Goal: Task Accomplishment & Management: Complete application form

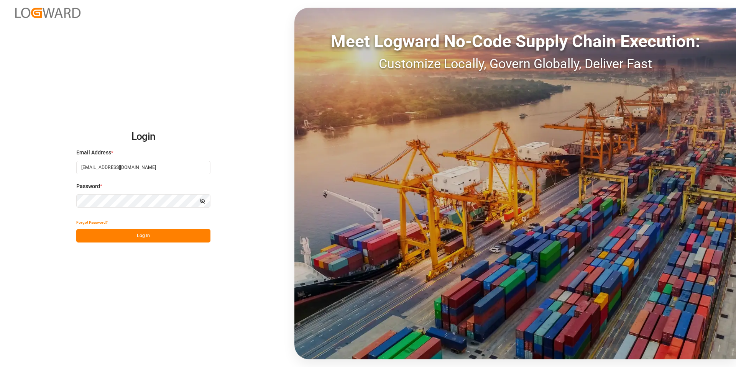
click at [155, 233] on button "Log In" at bounding box center [143, 235] width 134 height 13
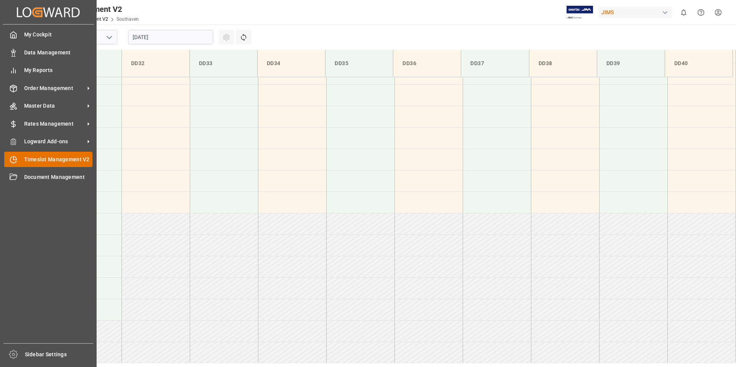
scroll to position [339, 0]
click at [58, 159] on span "Timeslot Management V2" at bounding box center [58, 160] width 69 height 8
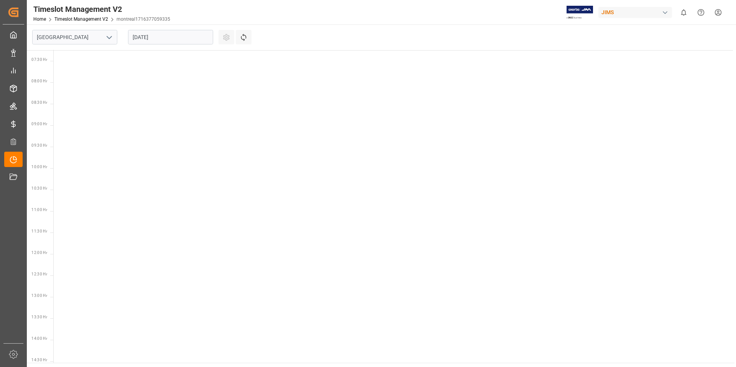
scroll to position [312, 0]
click at [111, 39] on icon "open menu" at bounding box center [109, 37] width 9 height 9
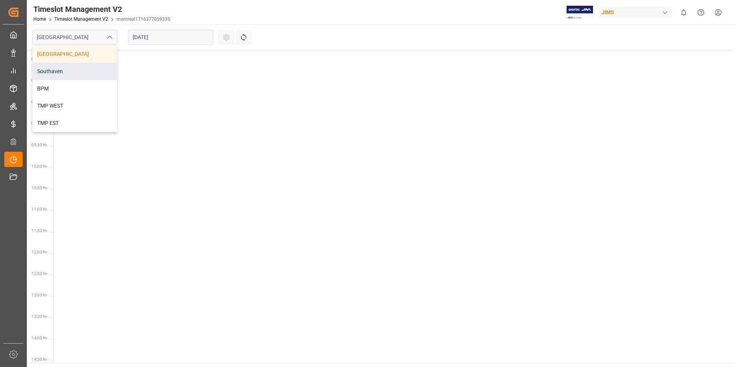
click at [66, 72] on div "Southaven" at bounding box center [75, 71] width 84 height 17
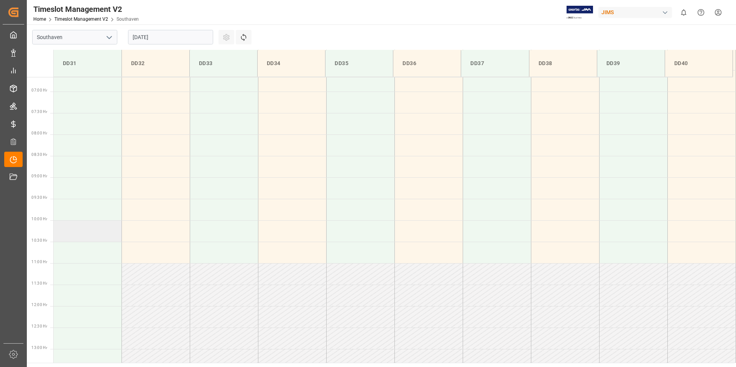
scroll to position [284, 0]
click at [86, 146] on td at bounding box center [88, 147] width 68 height 21
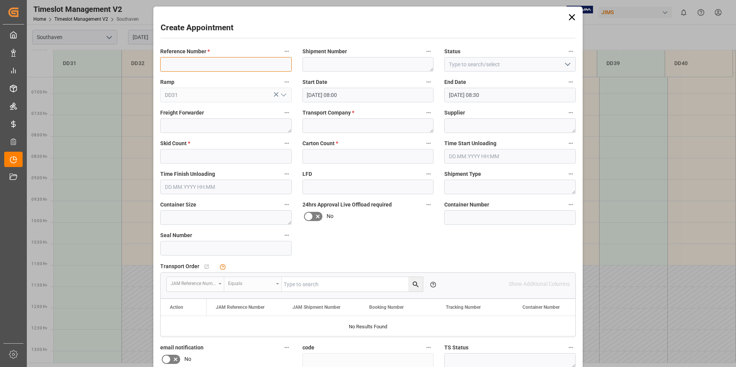
paste input "22-9783-CN"
type input "22-9783-CN"
click at [331, 123] on div "Transport Company *" at bounding box center [368, 120] width 142 height 31
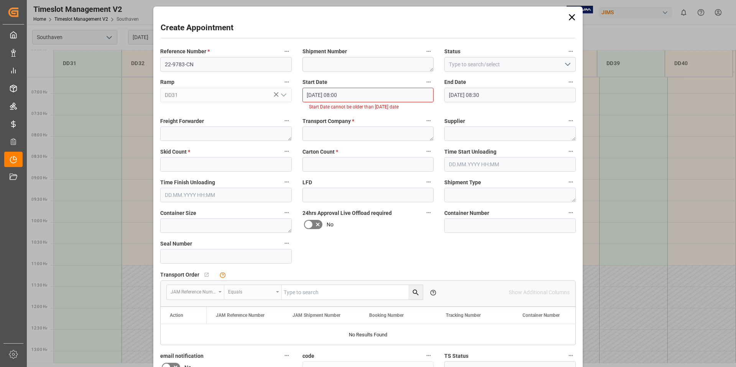
click at [107, 129] on div "Create Appointment Reference Number * 22-9783-CN Shipment Number Status Ramp DD…" at bounding box center [368, 183] width 736 height 367
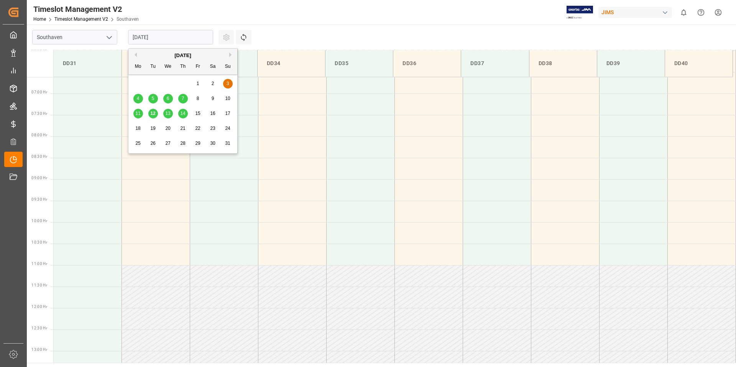
click at [181, 38] on input "[DATE]" at bounding box center [170, 37] width 85 height 15
click at [231, 56] on button "Next Month" at bounding box center [231, 55] width 5 height 5
click at [136, 53] on button "Previous Month" at bounding box center [134, 55] width 5 height 5
click at [170, 113] on span "13" at bounding box center [167, 113] width 5 height 5
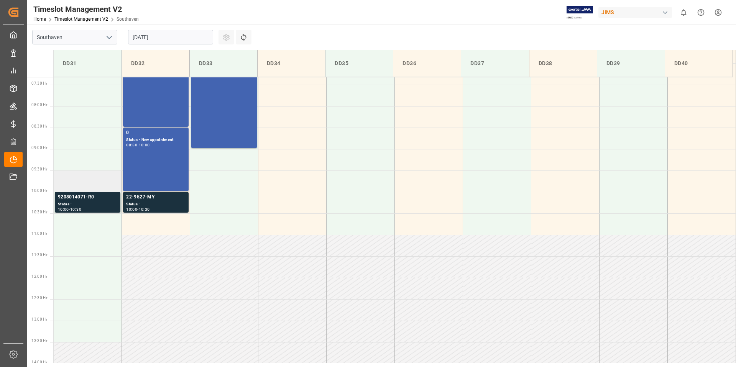
scroll to position [312, 0]
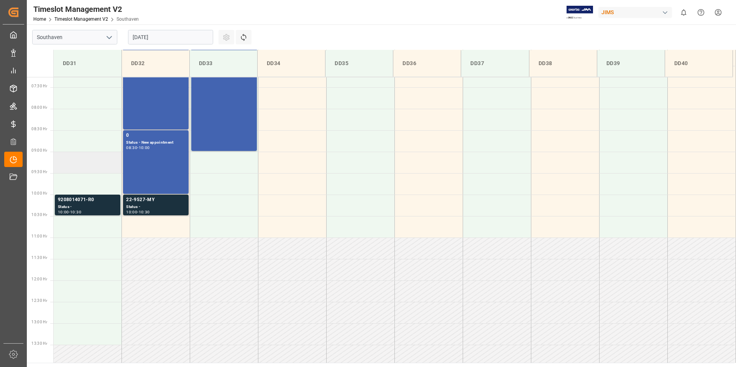
click at [78, 161] on td at bounding box center [88, 162] width 68 height 21
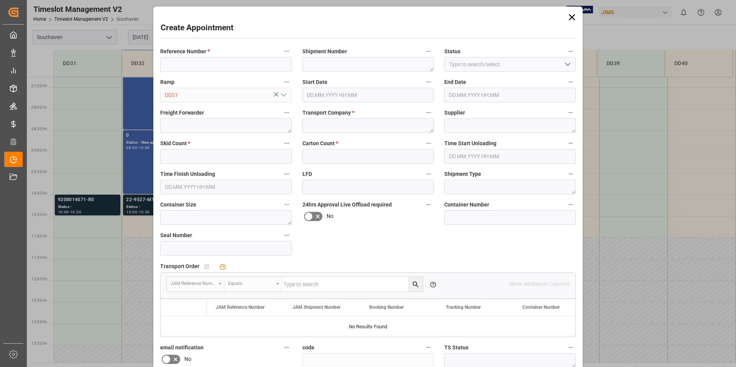
type input "[DATE] 09:00"
type input "[DATE] 09:30"
paste input "22-9783-CN"
type input "22-9783-CN"
click at [328, 128] on textarea at bounding box center [369, 126] width 132 height 15
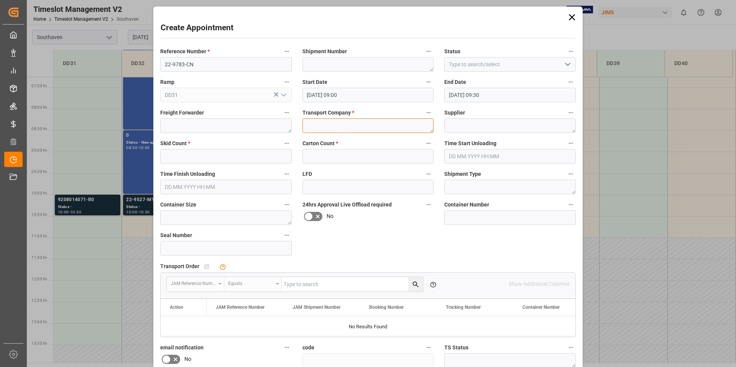
type textarea "f"
type textarea "F&W"
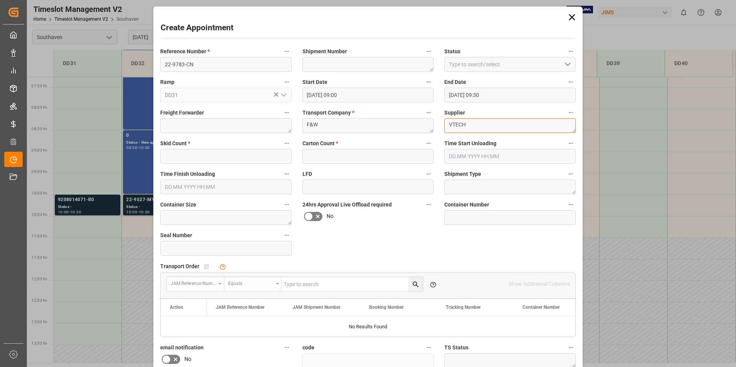
type textarea "VTECH"
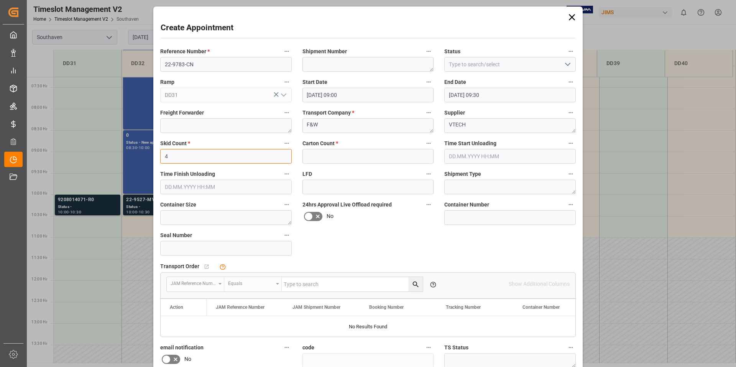
type input "4"
type input "64"
click at [378, 246] on div "Reference Number * 22-9783-CN Shipment Number Status Ramp DD31 Start Date [DATE…" at bounding box center [368, 238] width 426 height 389
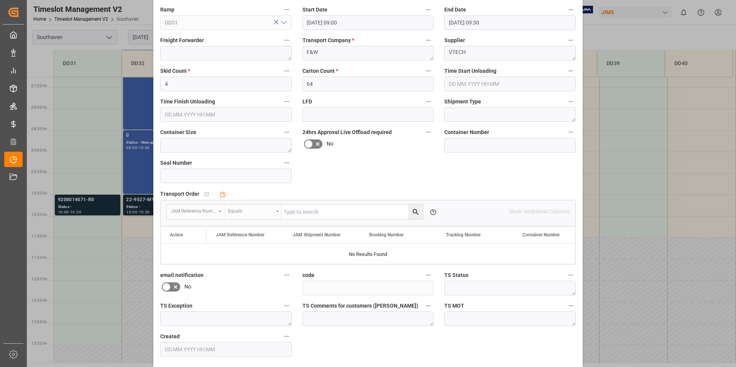
scroll to position [101, 0]
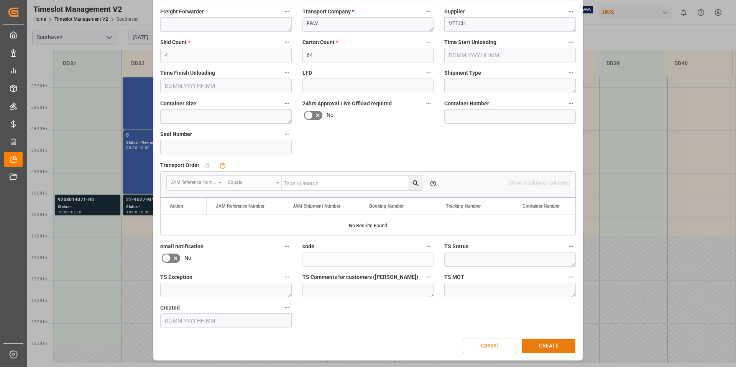
drag, startPoint x: 554, startPoint y: 346, endPoint x: 538, endPoint y: 339, distance: 17.9
click at [554, 346] on button "CREATE" at bounding box center [549, 346] width 54 height 15
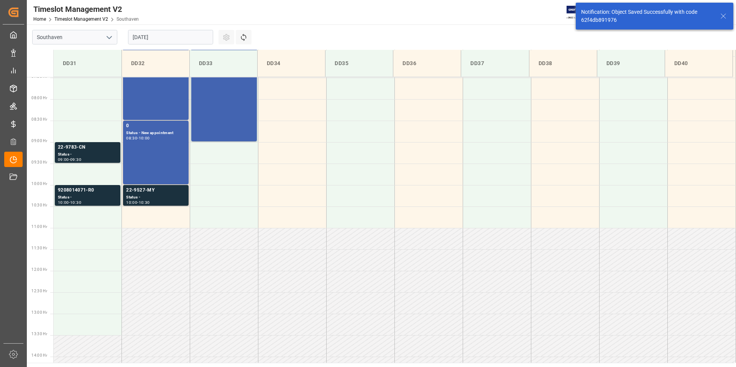
scroll to position [339, 0]
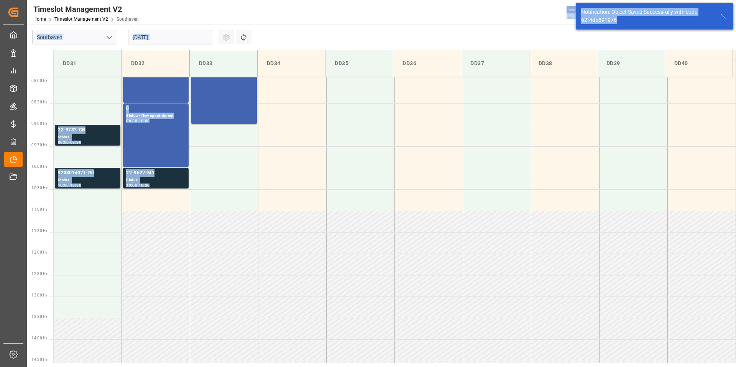
drag, startPoint x: 627, startPoint y: 21, endPoint x: 593, endPoint y: 21, distance: 34.5
click at [572, 18] on body "Created by potrace 1.15, written by [PERSON_NAME] [DATE]-[DATE] Created by potr…" at bounding box center [368, 183] width 736 height 367
click at [621, 22] on div "Notification: Object Saved Successfully with code 62f4db891976" at bounding box center [647, 16] width 132 height 16
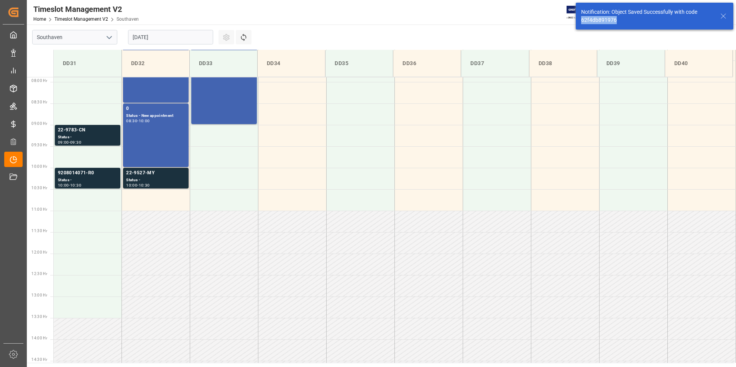
drag, startPoint x: 622, startPoint y: 22, endPoint x: 594, endPoint y: 20, distance: 28.4
click at [579, 20] on div "Notification: Object Saved Successfully with code 62f4db891976" at bounding box center [655, 16] width 158 height 27
copy div "62f4db891976"
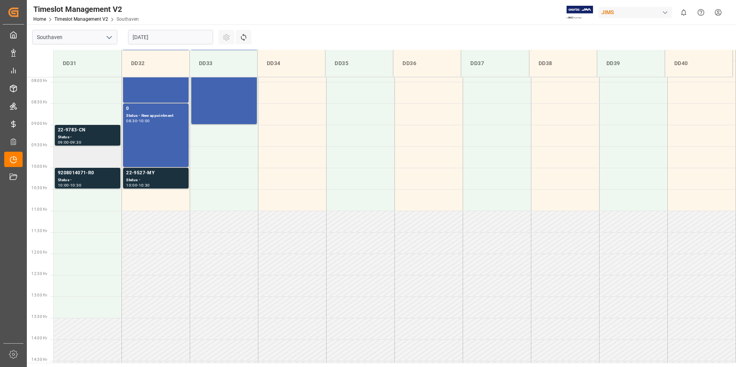
click at [85, 160] on td at bounding box center [88, 157] width 68 height 21
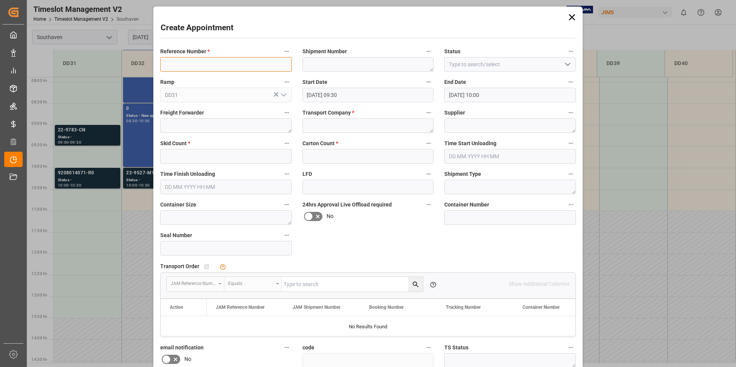
paste input "22-9536-KR"
type input "22-9536-KR"
click at [221, 126] on textarea at bounding box center [226, 126] width 132 height 15
click at [331, 128] on textarea at bounding box center [369, 126] width 132 height 15
type textarea "F&W"
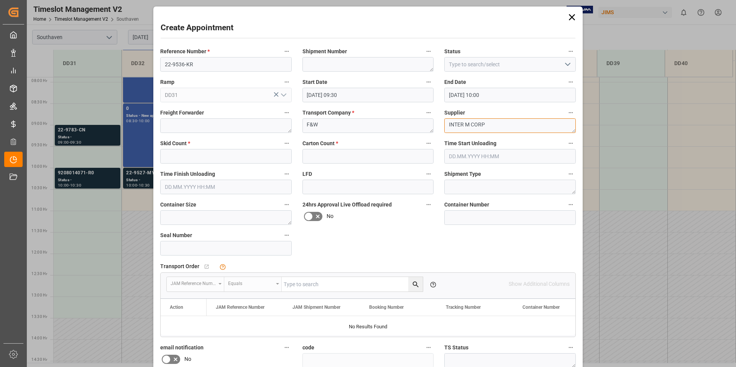
type textarea "INTER M CORP"
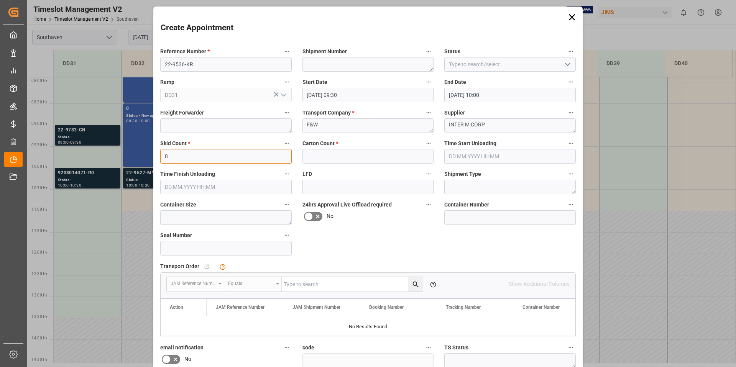
type input "8"
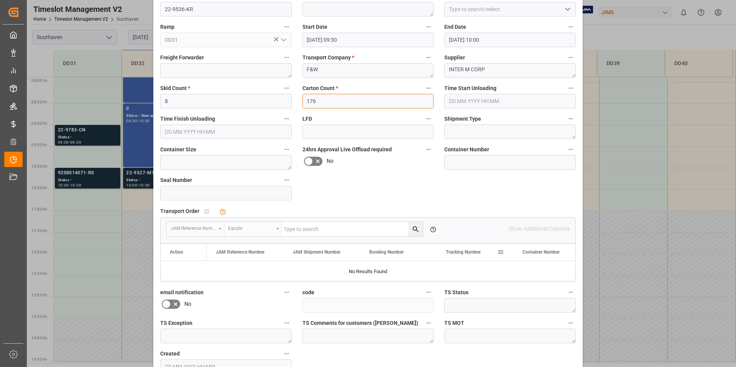
scroll to position [101, 0]
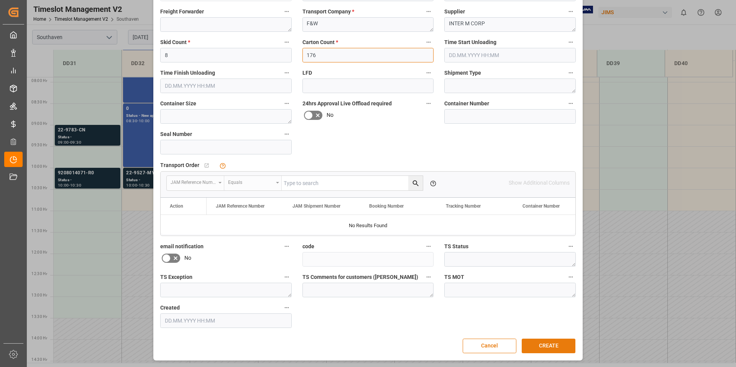
type input "176"
click at [552, 343] on button "CREATE" at bounding box center [549, 346] width 54 height 15
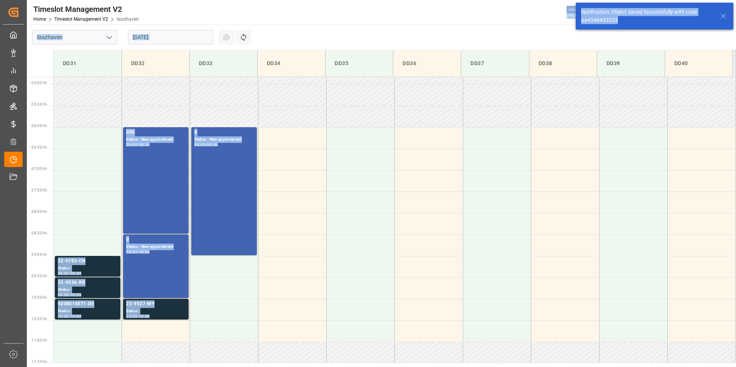
drag, startPoint x: 552, startPoint y: 15, endPoint x: 561, endPoint y: 15, distance: 9.2
click at [561, 15] on body "Created by potrace 1.15, written by [PERSON_NAME] [DATE]-[DATE] Created by potr…" at bounding box center [368, 183] width 736 height 367
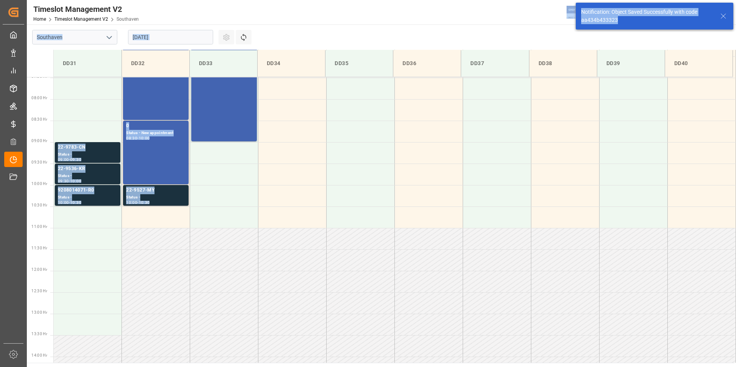
scroll to position [339, 0]
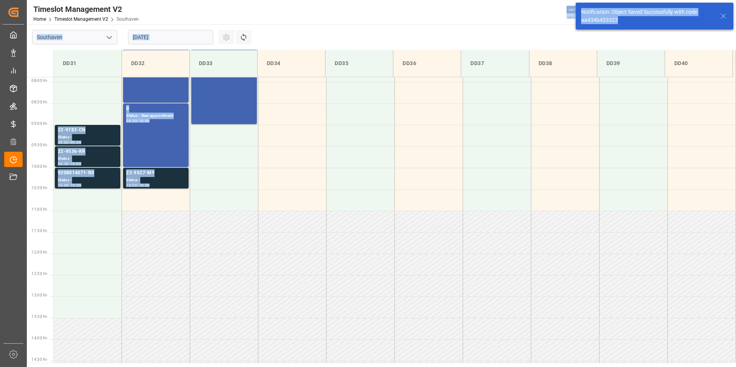
click at [623, 20] on div "Notification: Object Saved Successfully with code aa434b433323" at bounding box center [647, 16] width 132 height 16
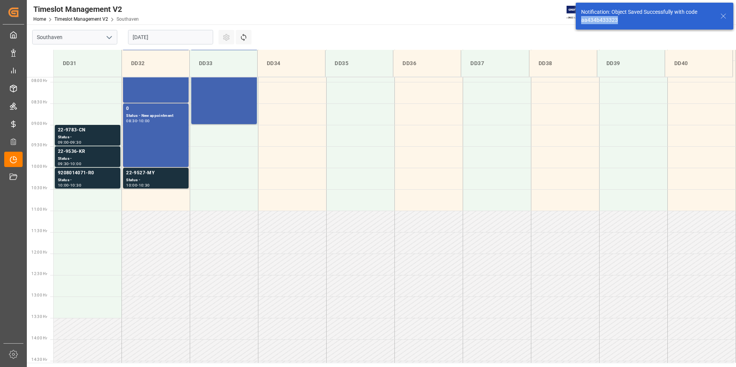
drag, startPoint x: 624, startPoint y: 20, endPoint x: 598, endPoint y: 22, distance: 26.6
click at [581, 20] on div "Notification: Object Saved Successfully with code aa434b433323" at bounding box center [647, 16] width 132 height 16
copy div "aa434b433323"
